Goal: Information Seeking & Learning: Learn about a topic

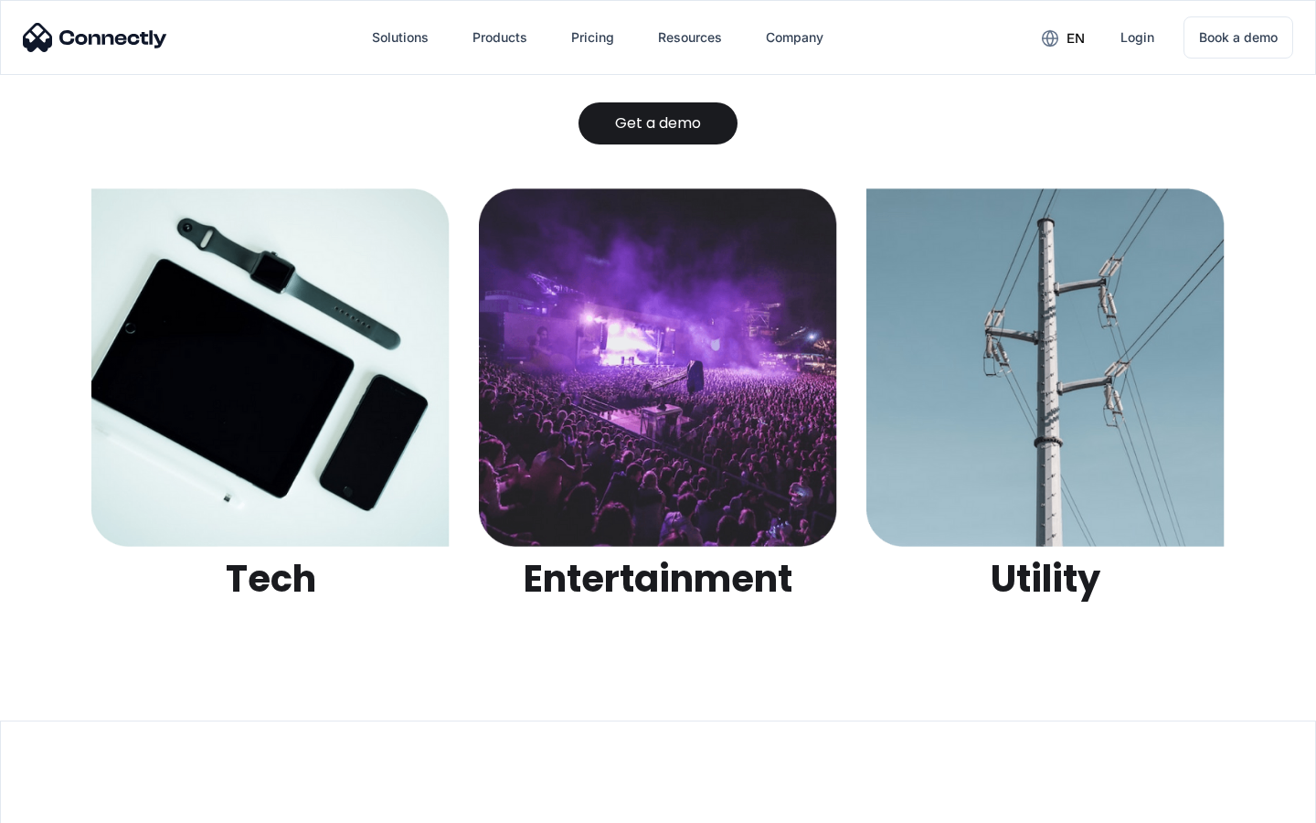
scroll to position [5767, 0]
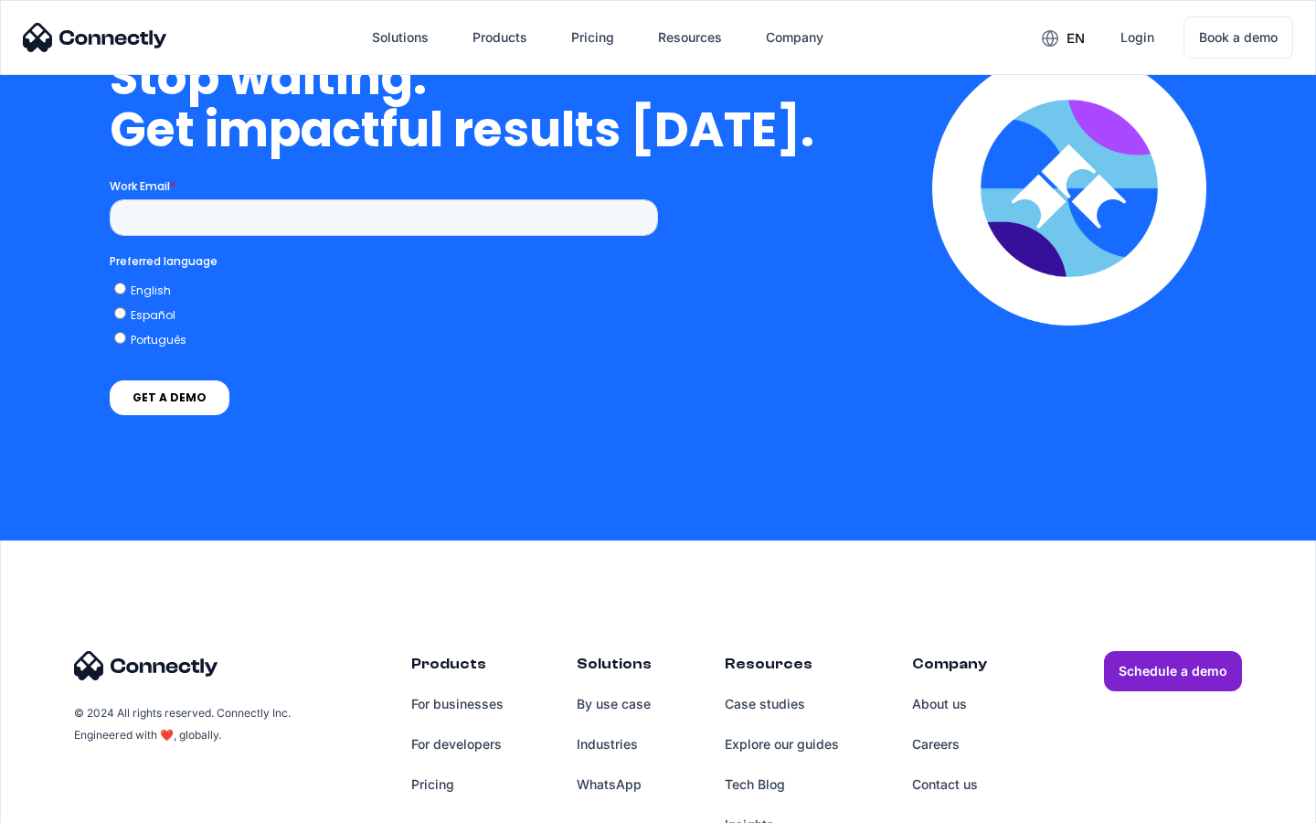
scroll to position [7518, 0]
